Goal: Check status: Check status

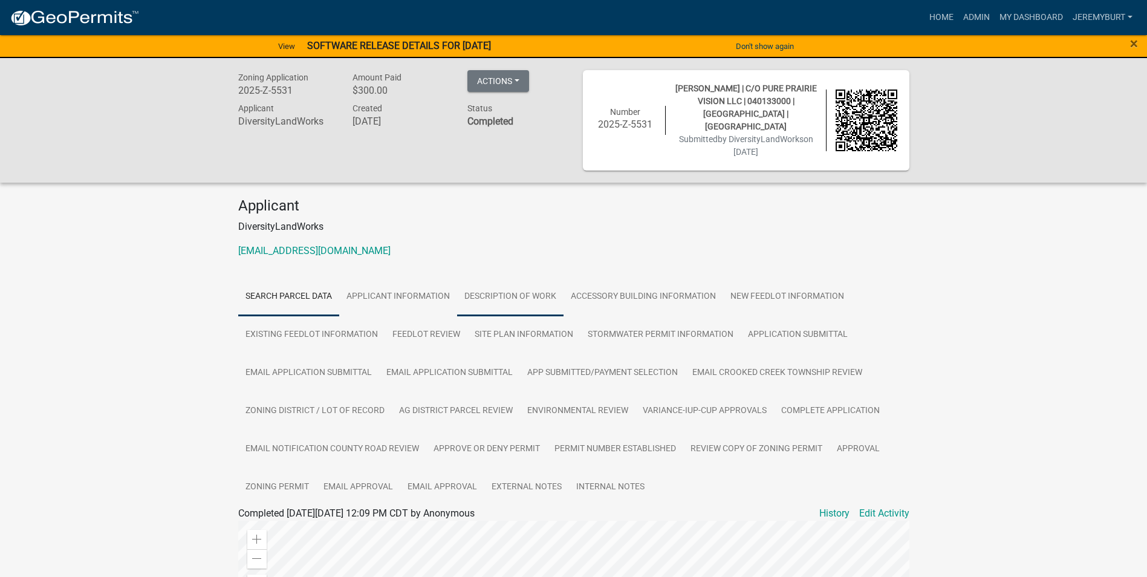
click at [494, 287] on link "DESCRIPTION OF WORK" at bounding box center [510, 297] width 106 height 39
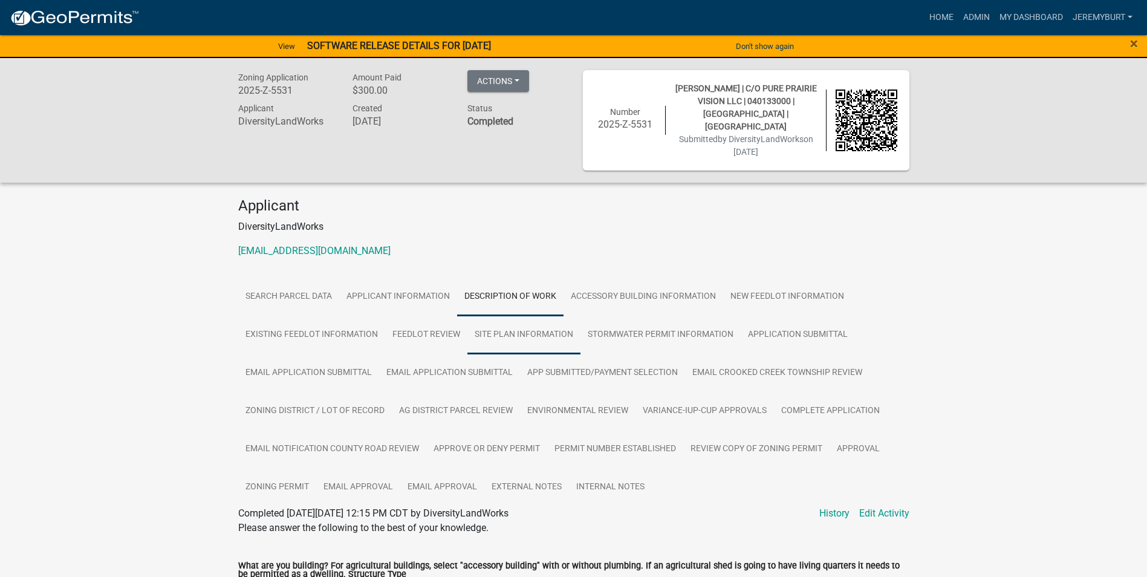
click at [498, 321] on link "SITE PLAN INFORMATION" at bounding box center [523, 335] width 113 height 39
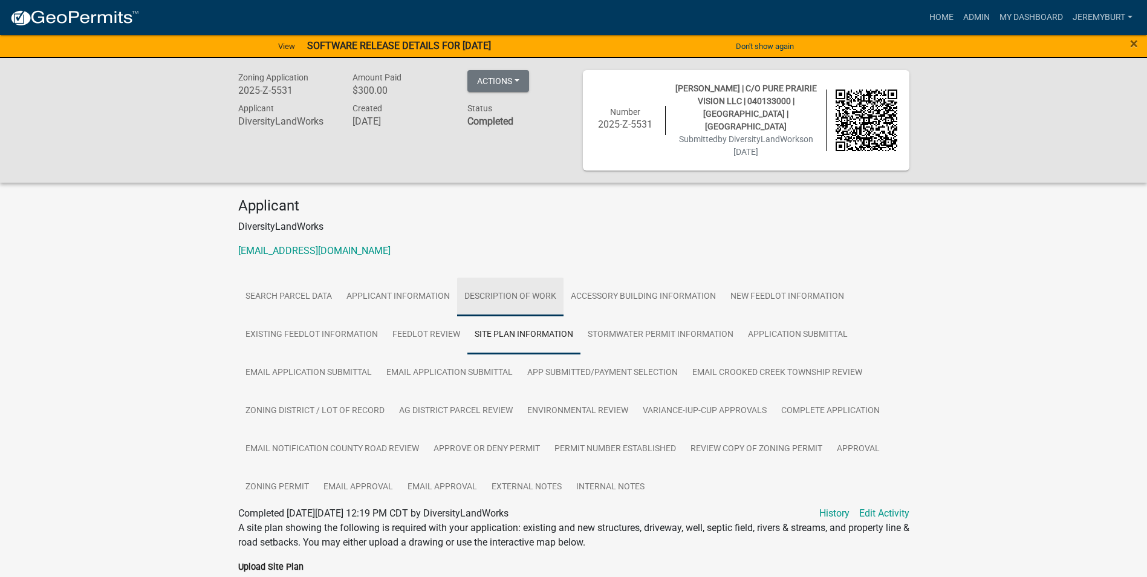
click at [476, 281] on link "DESCRIPTION OF WORK" at bounding box center [510, 297] width 106 height 39
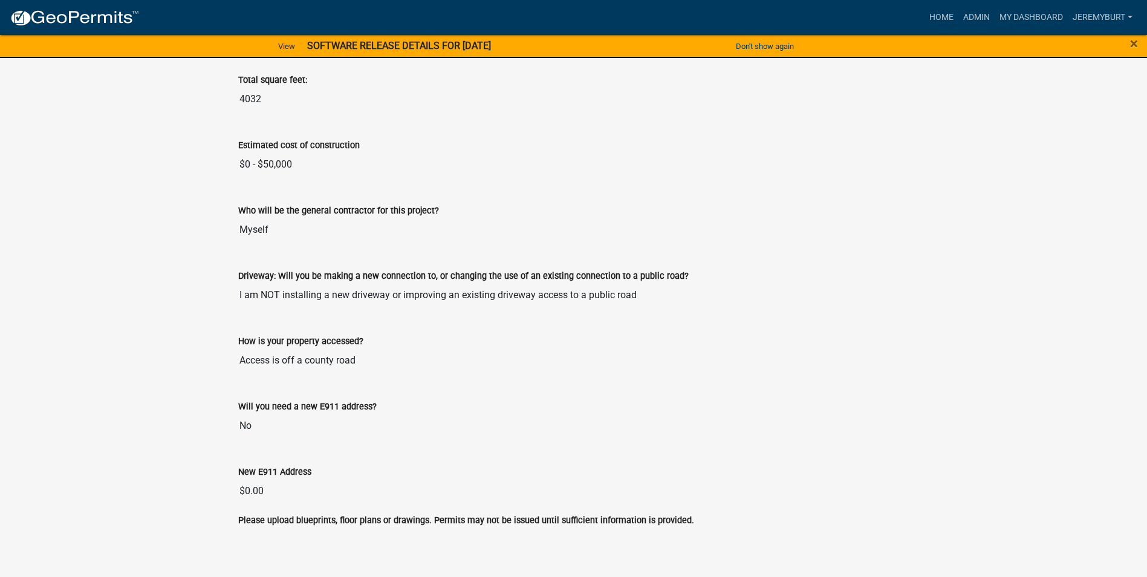
scroll to position [1018, 0]
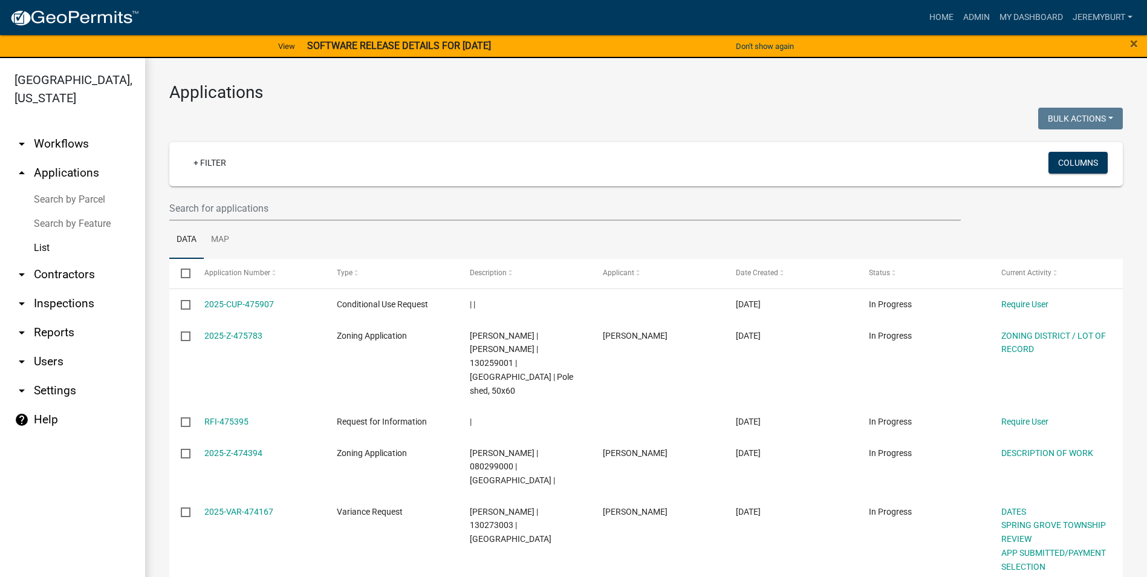
select select "2: 50"
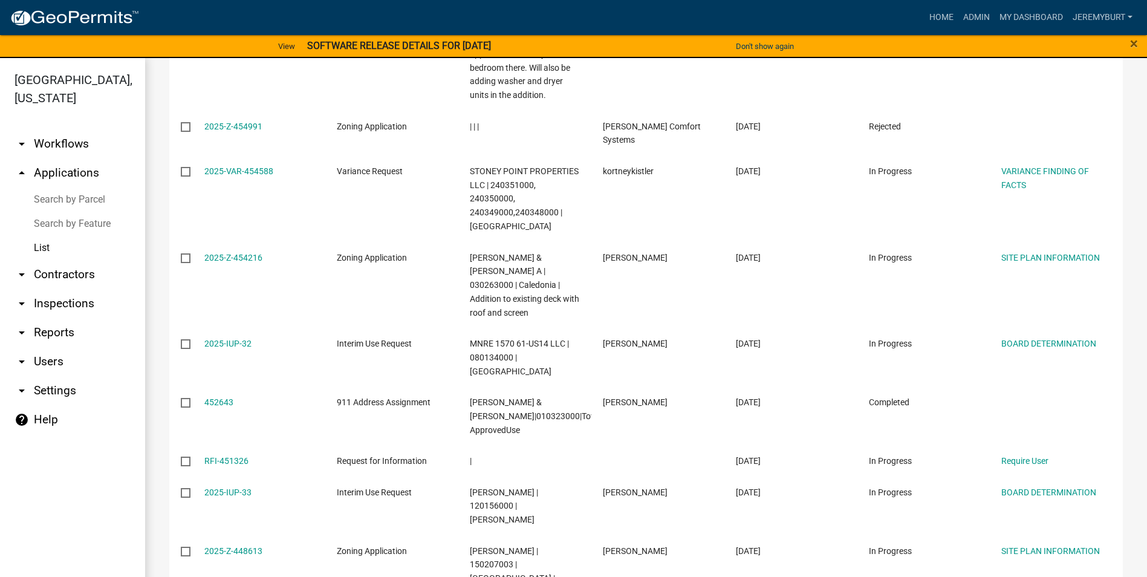
scroll to position [3745, 0]
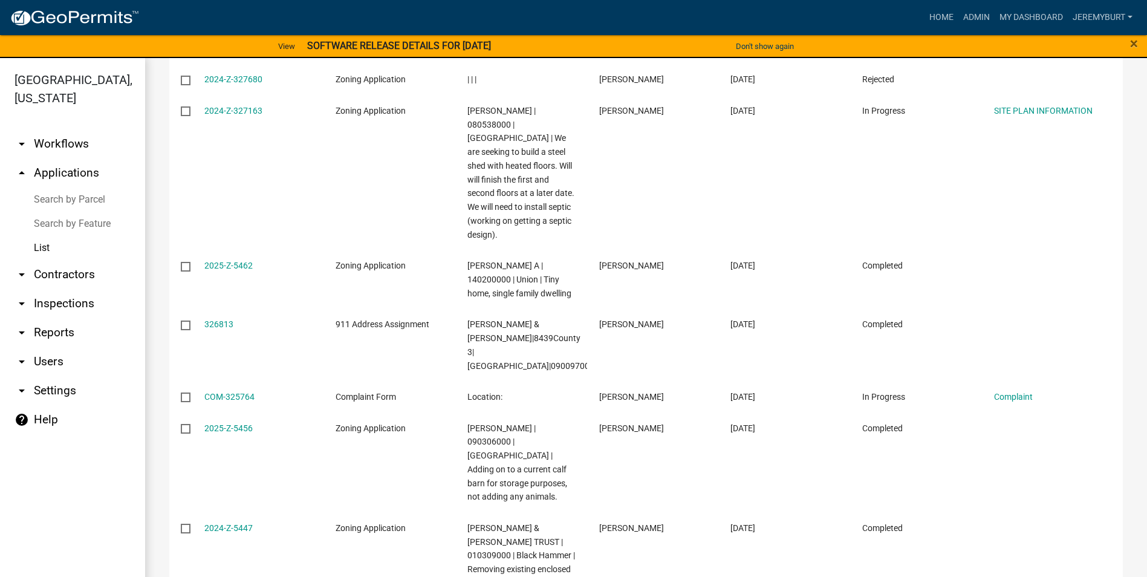
scroll to position [3333, 0]
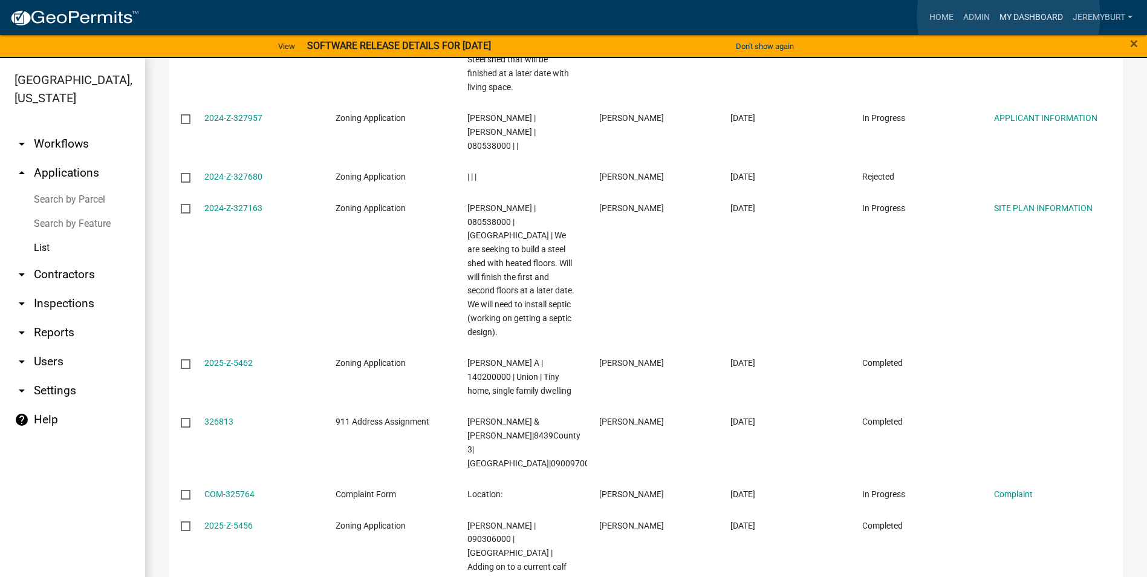
click at [1008, 16] on link "My Dashboard" at bounding box center [1031, 17] width 73 height 23
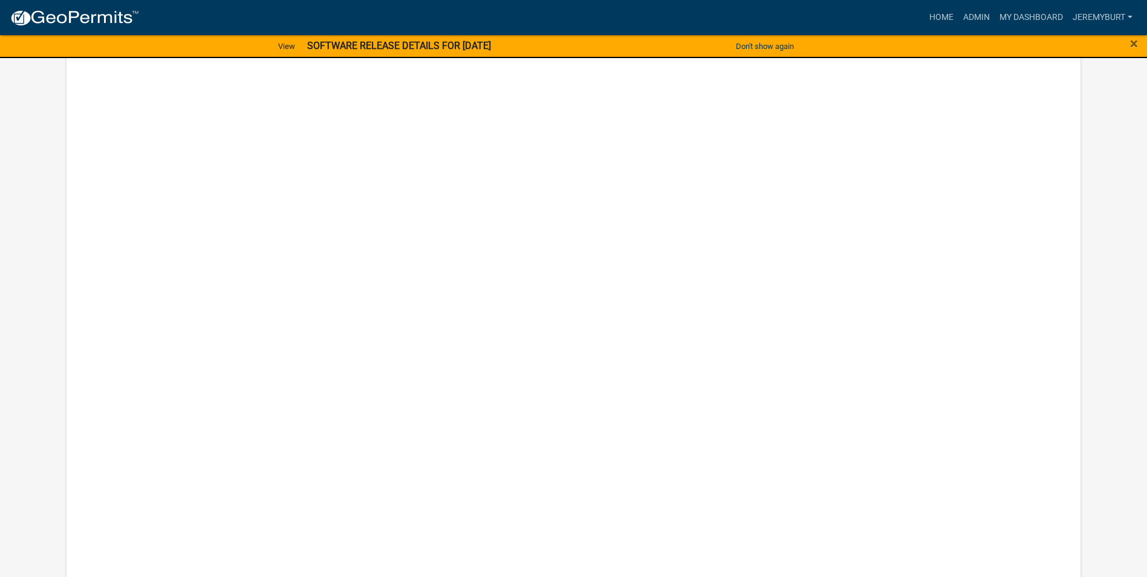
scroll to position [3359, 0]
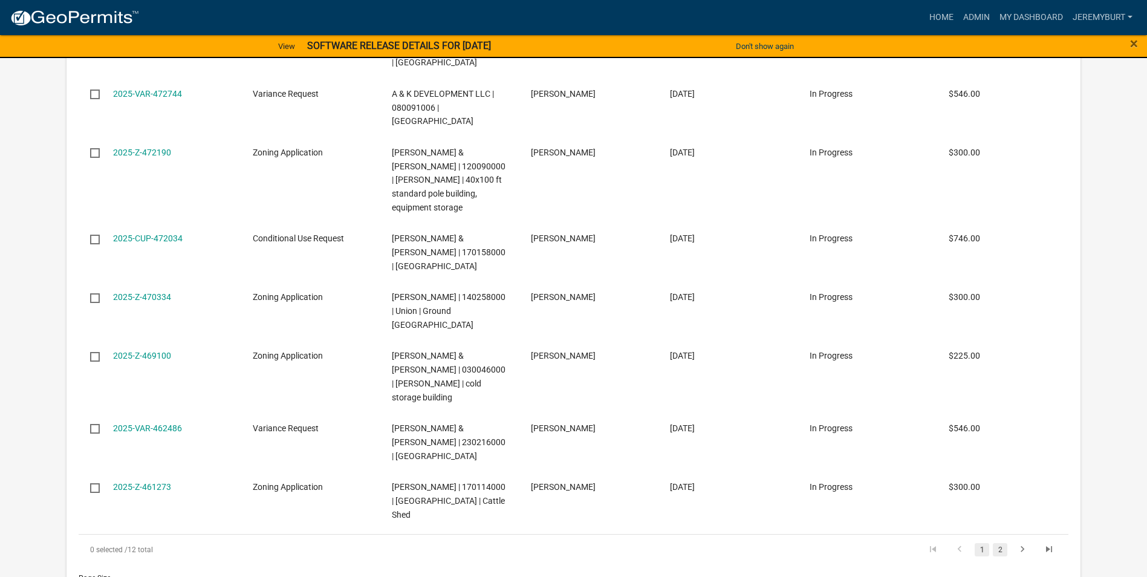
click at [998, 543] on link "2" at bounding box center [1000, 549] width 15 height 13
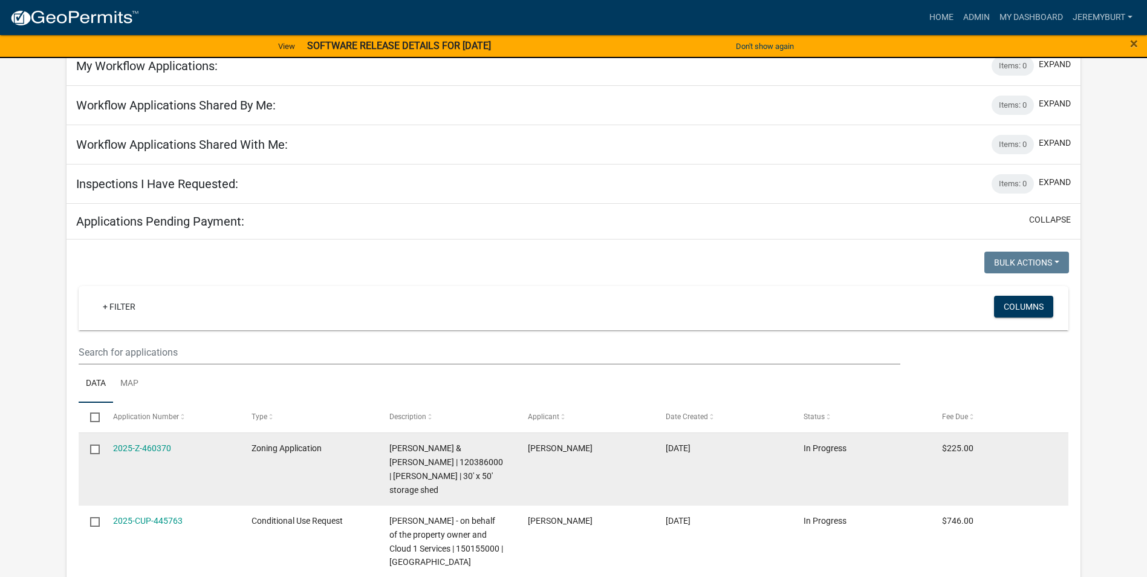
scroll to position [2612, 0]
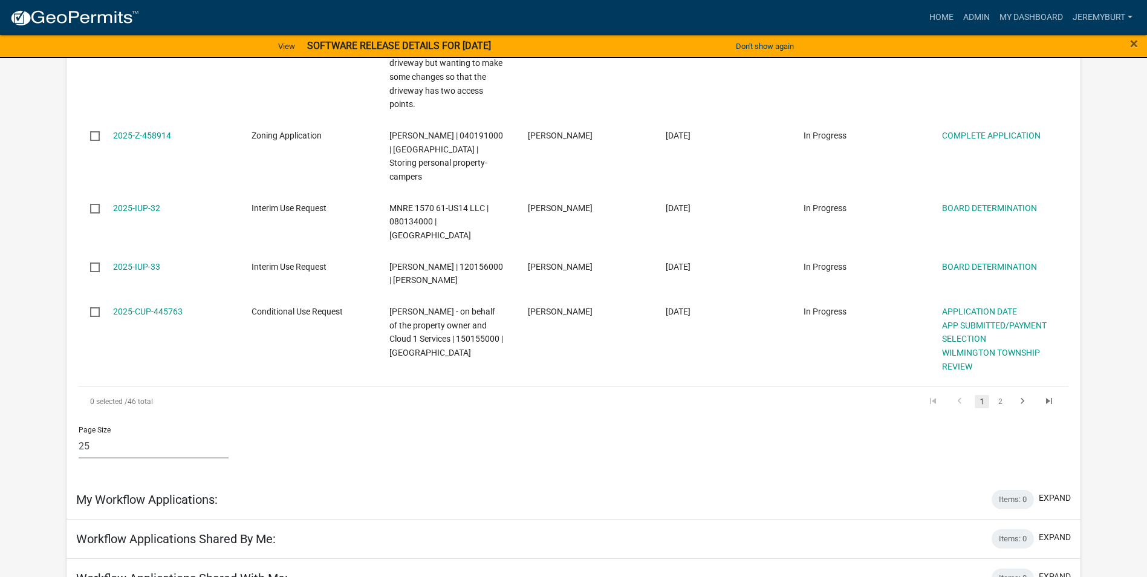
scroll to position [2331, 0]
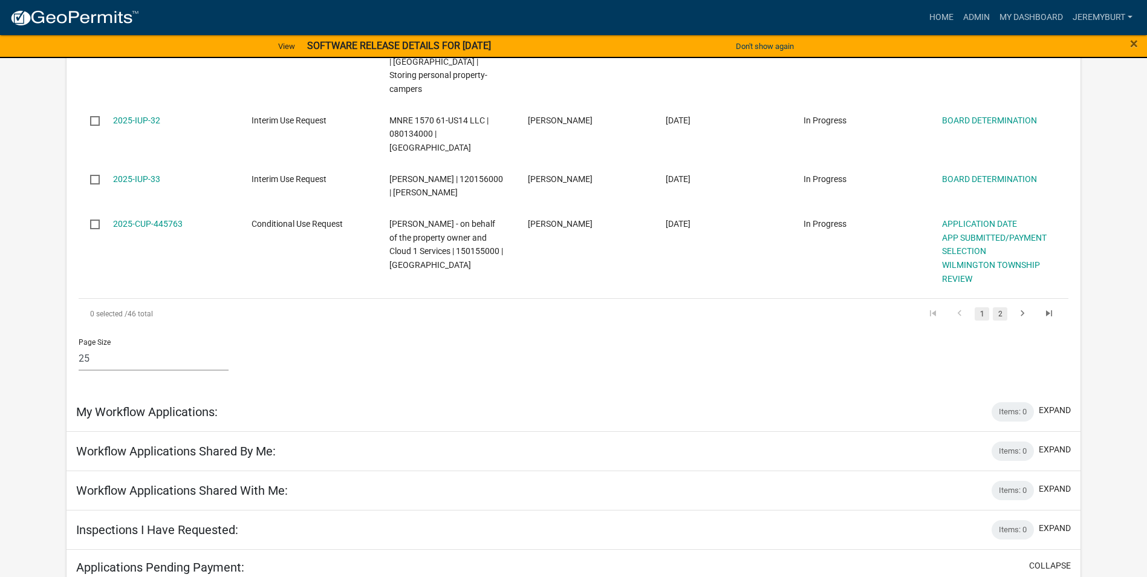
click at [1002, 307] on link "2" at bounding box center [1000, 313] width 15 height 13
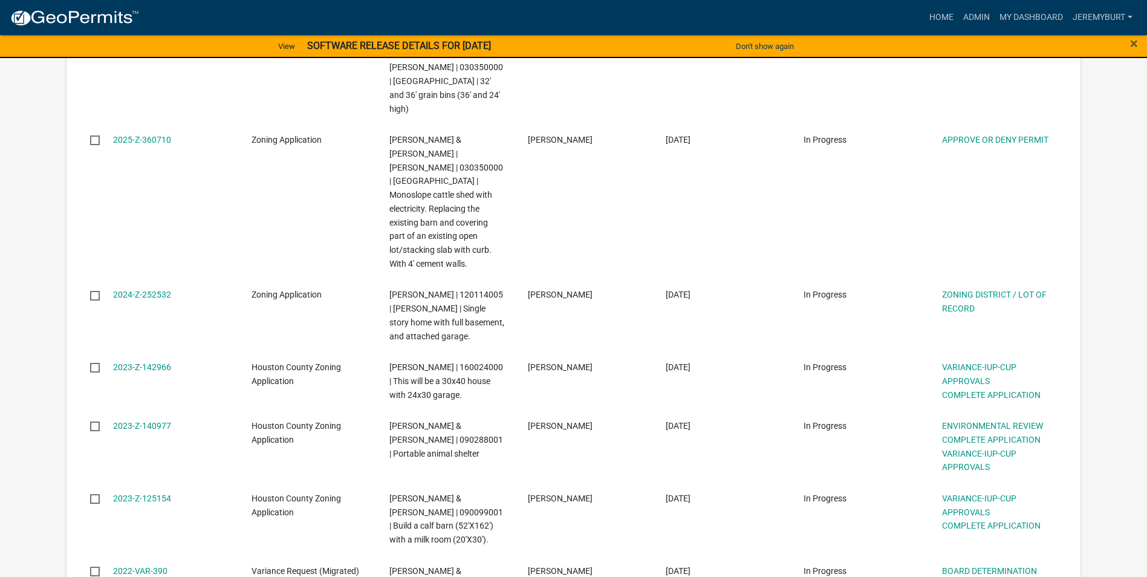
scroll to position [1513, 0]
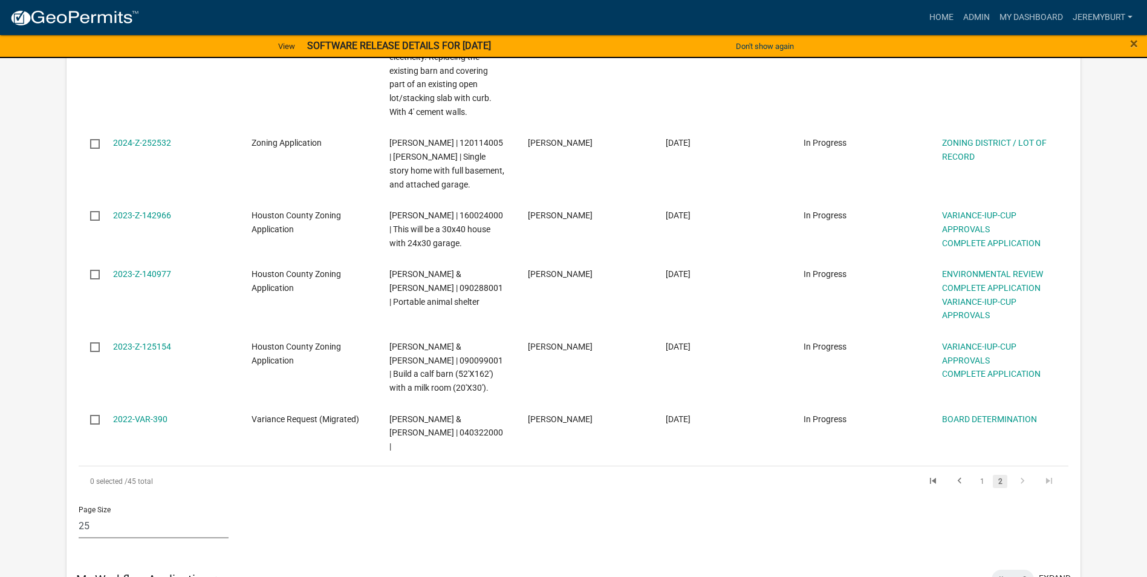
click at [105, 513] on select "10 25 50 100" at bounding box center [154, 525] width 150 height 25
select select "2: 50"
click at [79, 513] on select "10 25 50 100" at bounding box center [154, 525] width 150 height 25
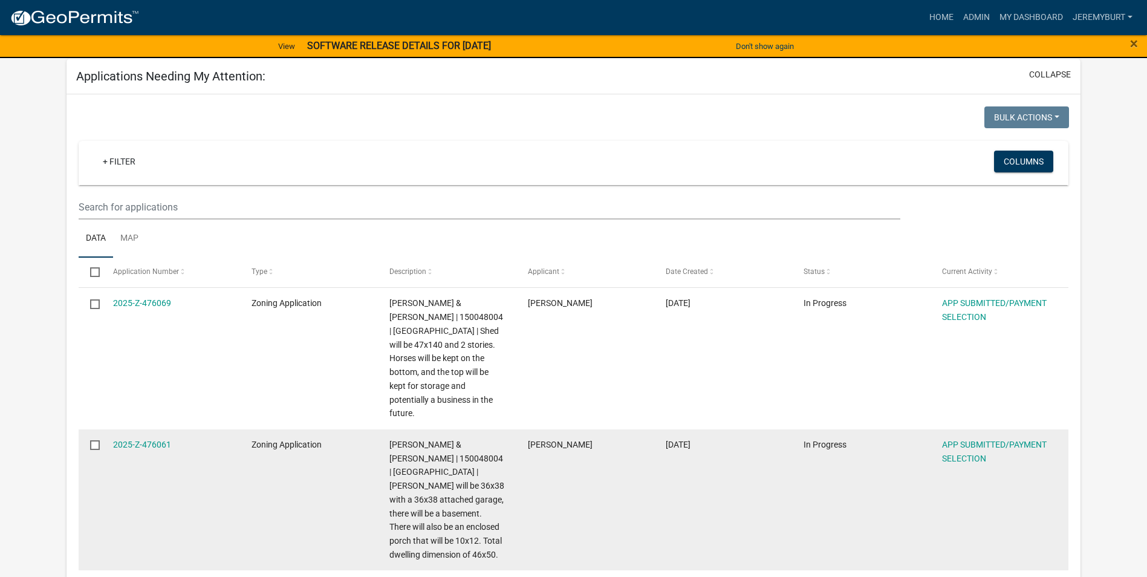
scroll to position [59, 0]
